Goal: Find specific page/section: Find specific page/section

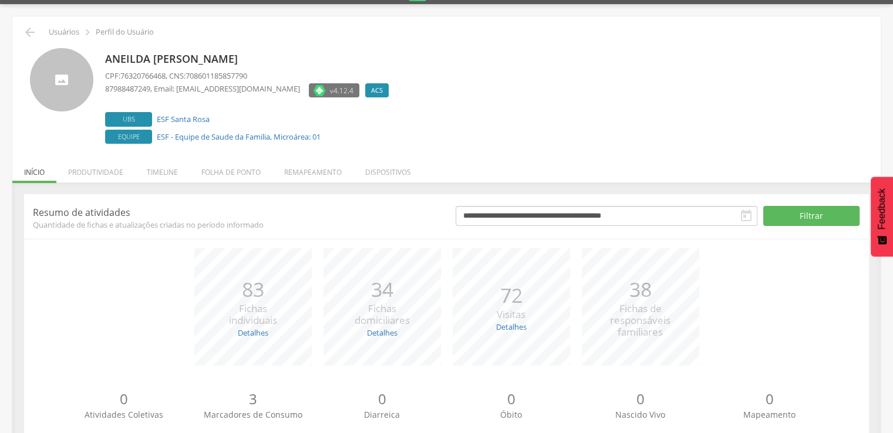
scroll to position [66, 0]
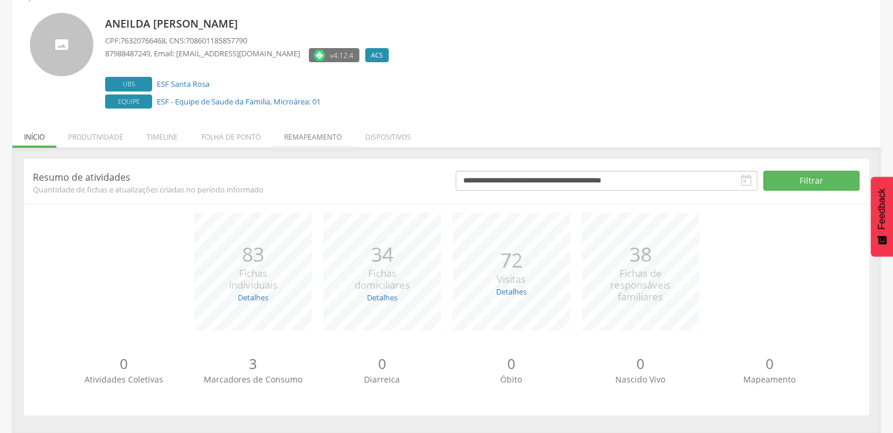
click at [303, 137] on li "Remapeamento" at bounding box center [312, 134] width 81 height 28
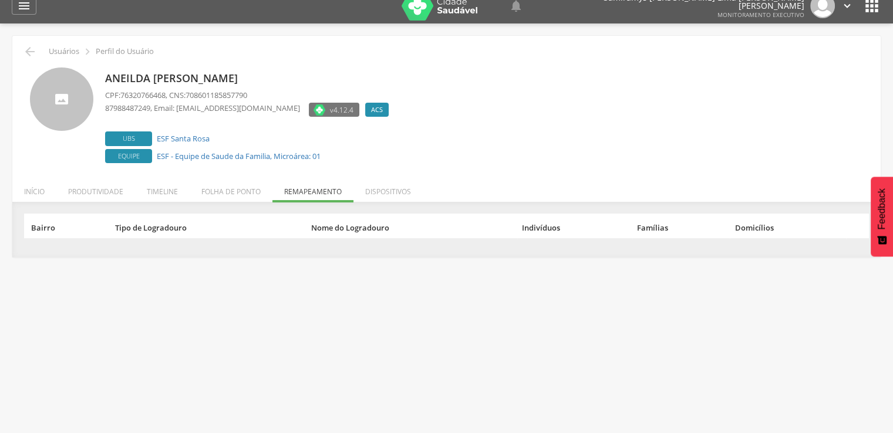
scroll to position [0, 0]
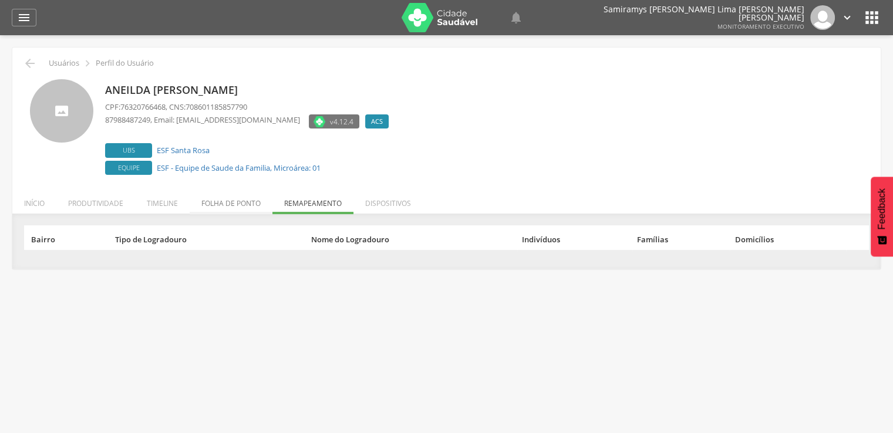
click at [230, 207] on li "Folha de ponto" at bounding box center [231, 201] width 83 height 28
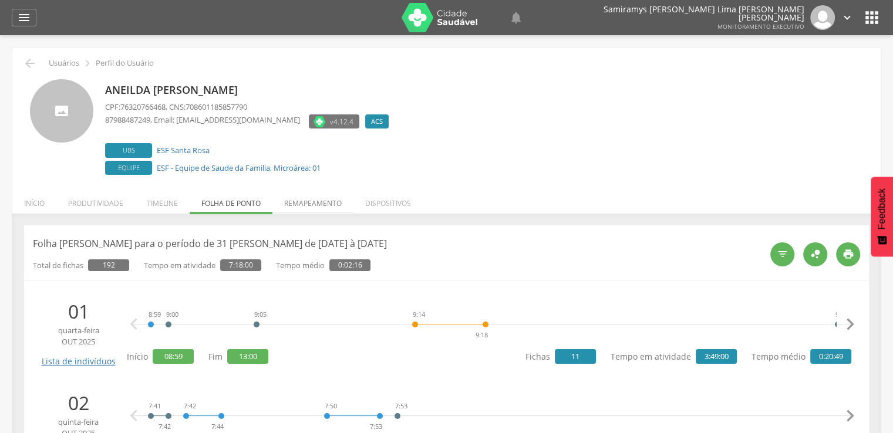
click at [319, 203] on li "Remapeamento" at bounding box center [312, 201] width 81 height 28
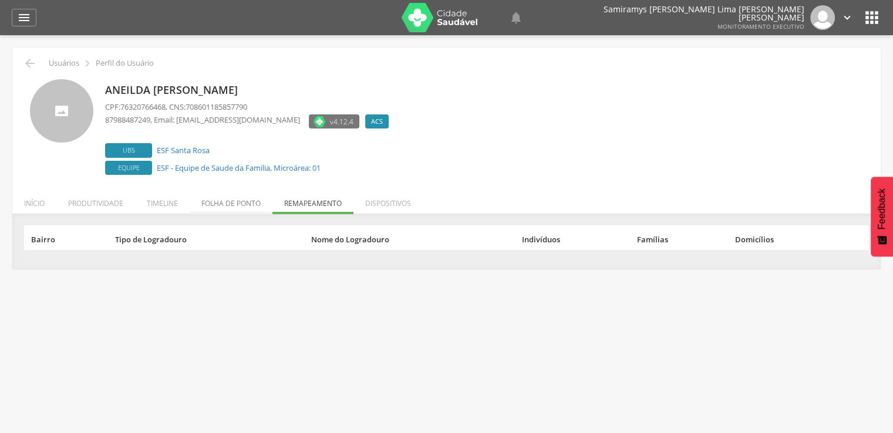
click at [242, 200] on li "Folha de ponto" at bounding box center [231, 201] width 83 height 28
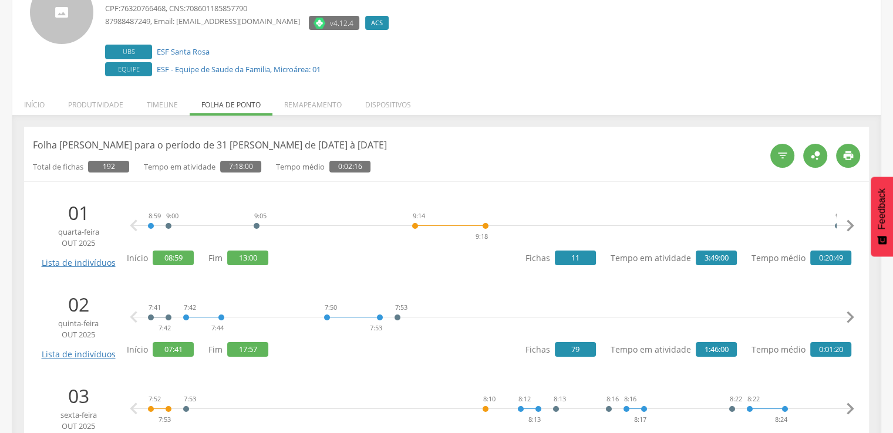
scroll to position [59, 0]
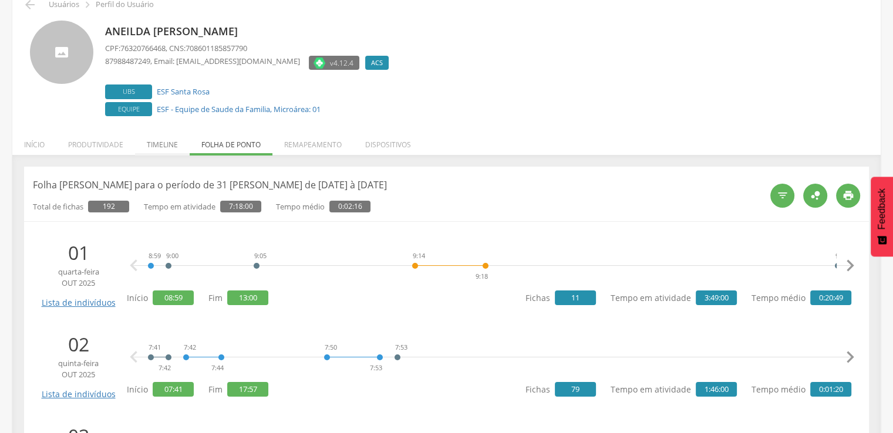
click at [160, 150] on li "Timeline" at bounding box center [162, 142] width 55 height 28
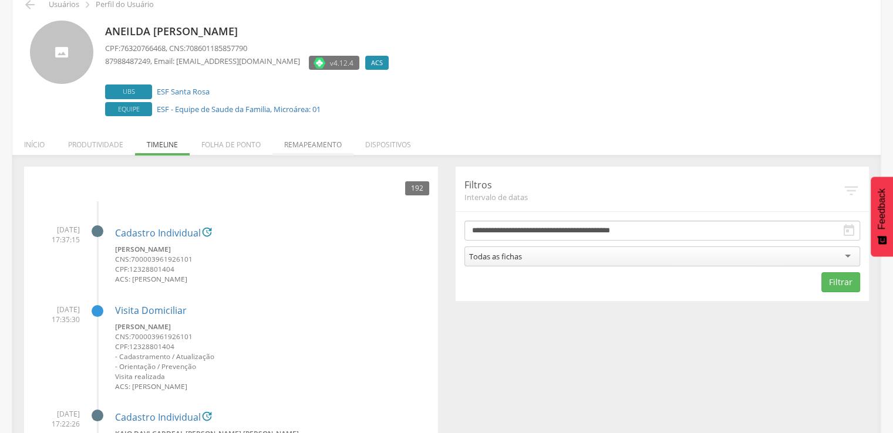
click at [319, 144] on li "Remapeamento" at bounding box center [312, 142] width 81 height 28
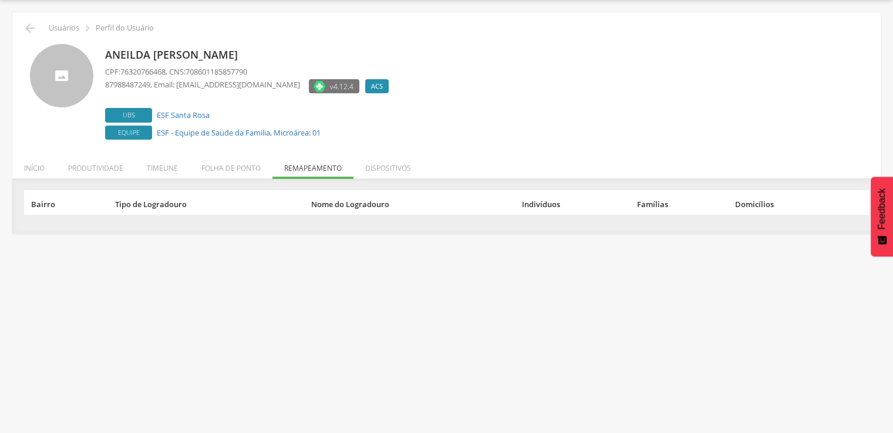
scroll to position [35, 0]
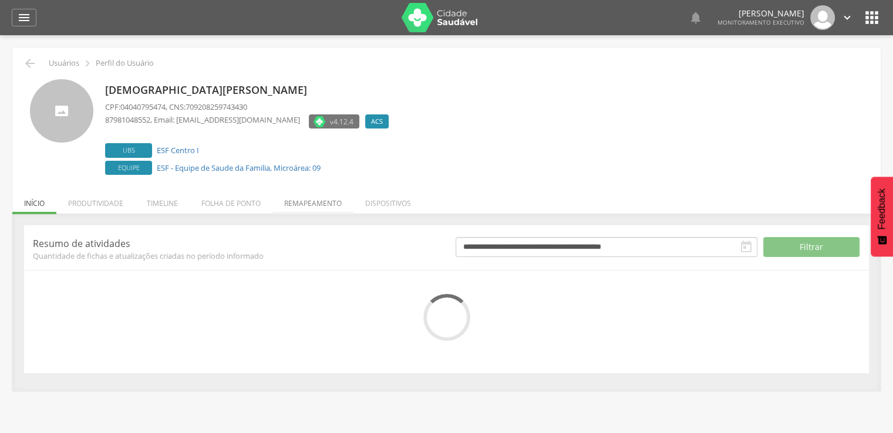
click at [315, 200] on li "Remapeamento" at bounding box center [312, 201] width 81 height 28
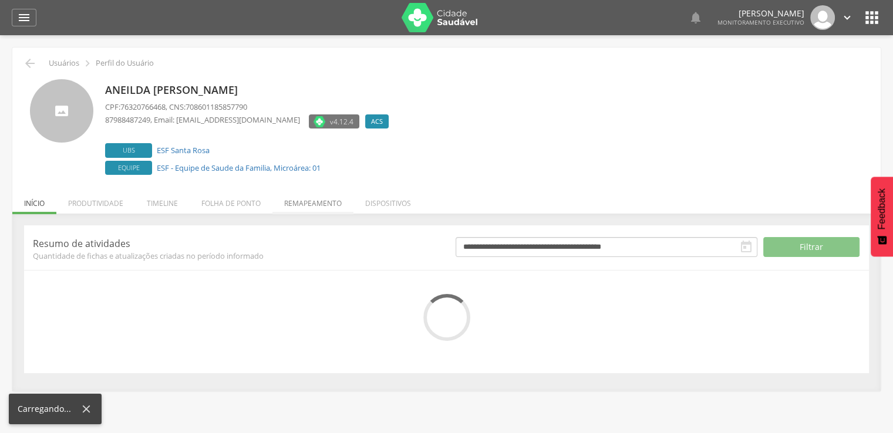
click at [329, 205] on li "Remapeamento" at bounding box center [312, 201] width 81 height 28
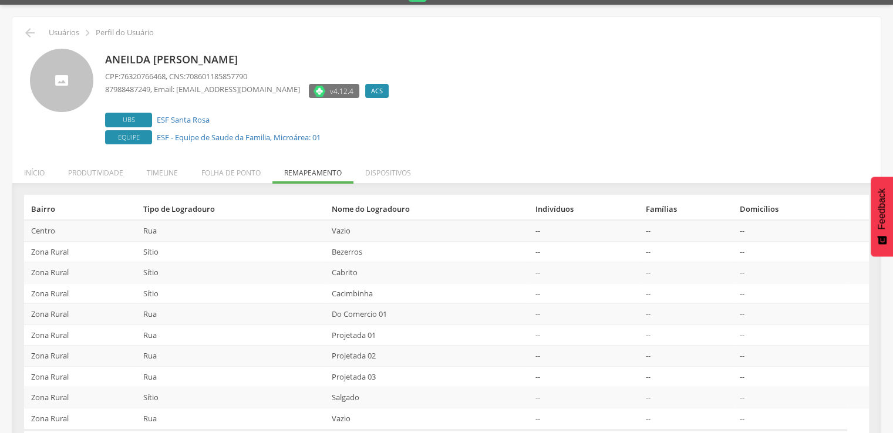
scroll to position [66, 0]
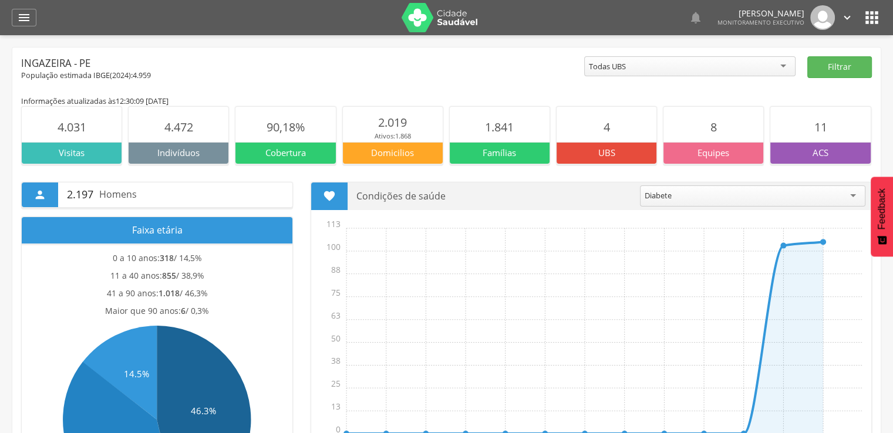
click at [877, 15] on icon "" at bounding box center [872, 17] width 19 height 19
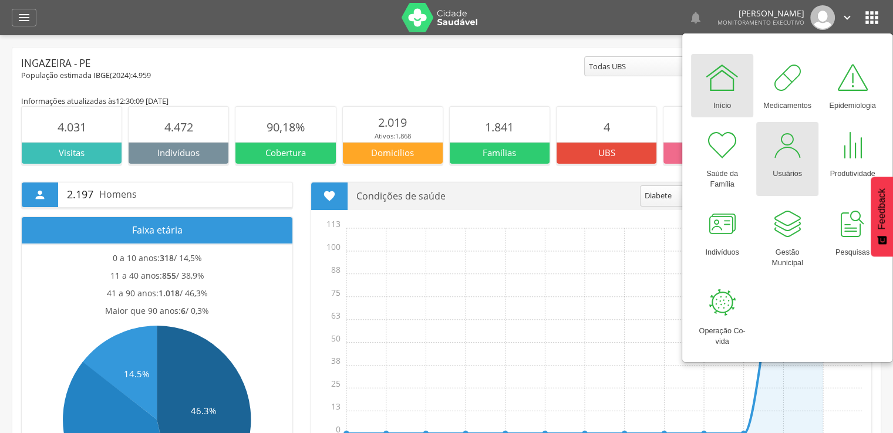
click at [794, 157] on div at bounding box center [787, 145] width 35 height 35
